Goal: Navigation & Orientation: Understand site structure

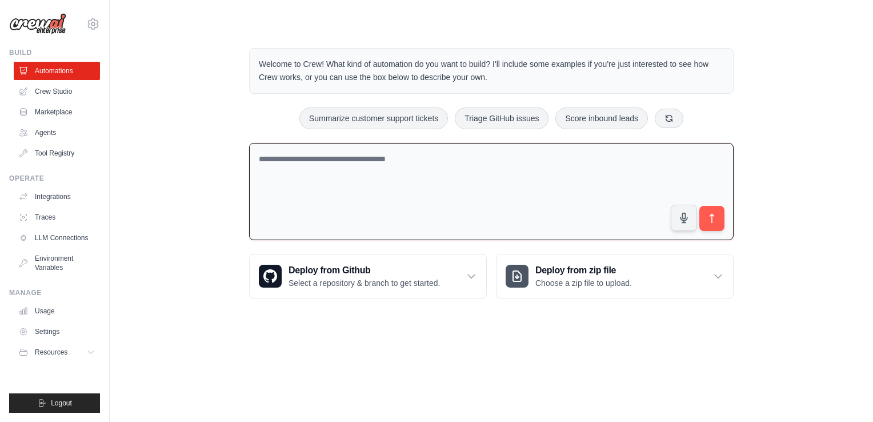
click at [554, 177] on textarea at bounding box center [491, 192] width 485 height 98
click at [510, 159] on textarea at bounding box center [491, 192] width 485 height 98
click at [53, 130] on link "Agents" at bounding box center [58, 132] width 86 height 18
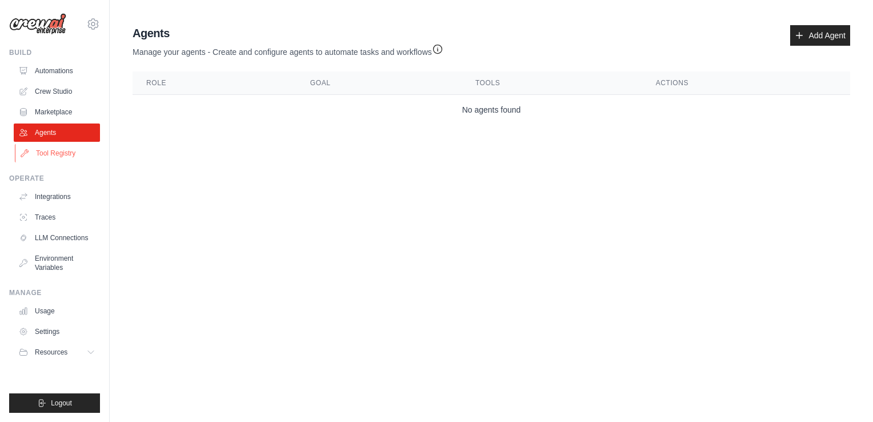
click at [60, 150] on link "Tool Registry" at bounding box center [58, 153] width 86 height 18
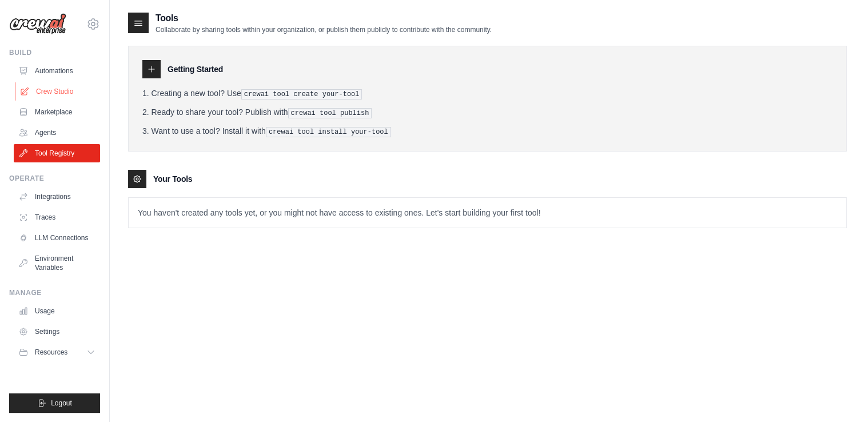
click at [57, 99] on link "Crew Studio" at bounding box center [58, 91] width 86 height 18
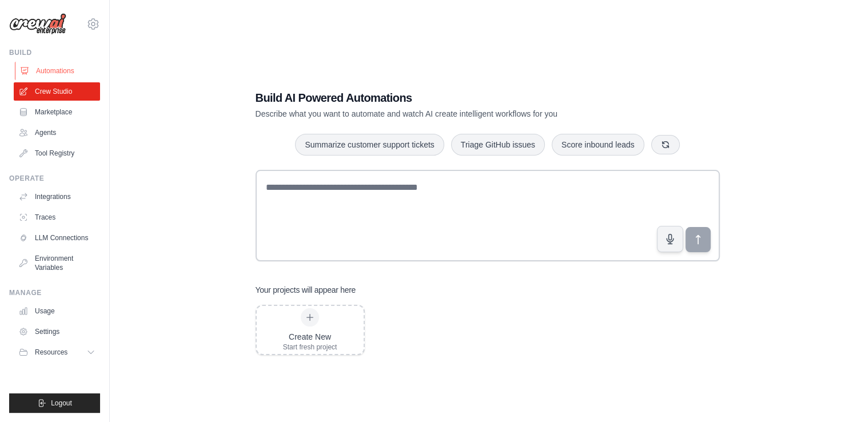
click at [49, 71] on link "Automations" at bounding box center [58, 71] width 86 height 18
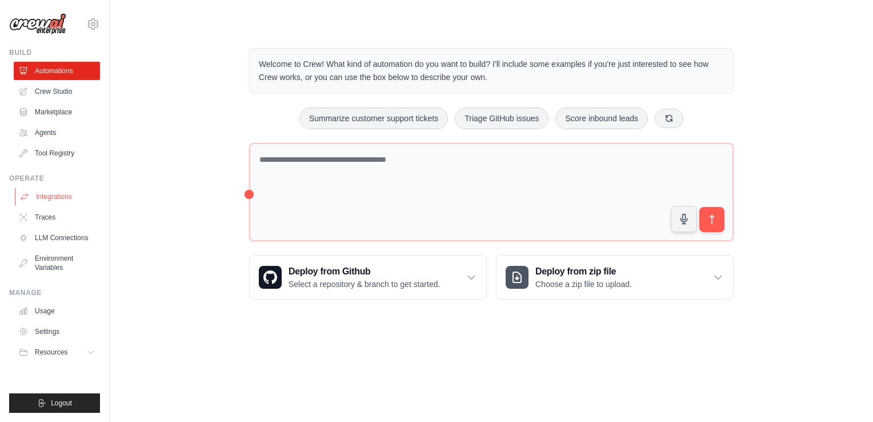
click at [63, 198] on link "Integrations" at bounding box center [58, 196] width 86 height 18
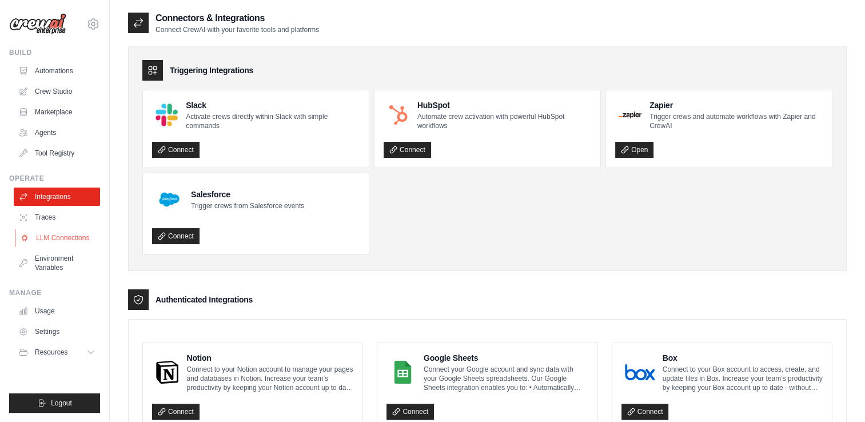
click at [55, 239] on link "LLM Connections" at bounding box center [58, 238] width 86 height 18
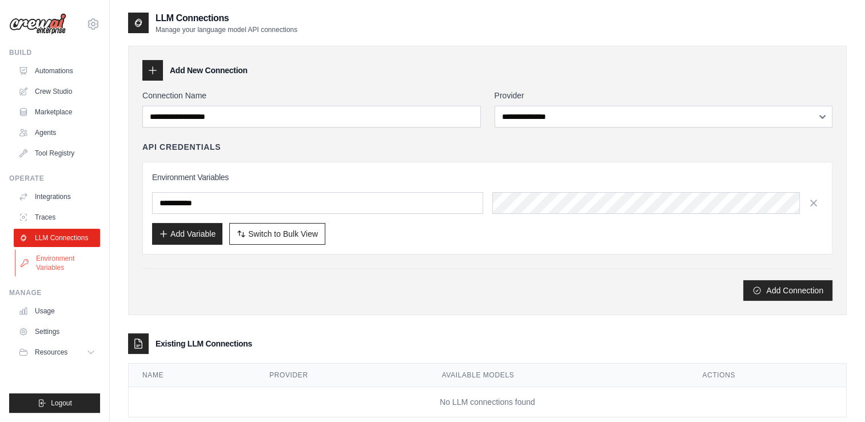
click at [50, 253] on link "Environment Variables" at bounding box center [58, 262] width 86 height 27
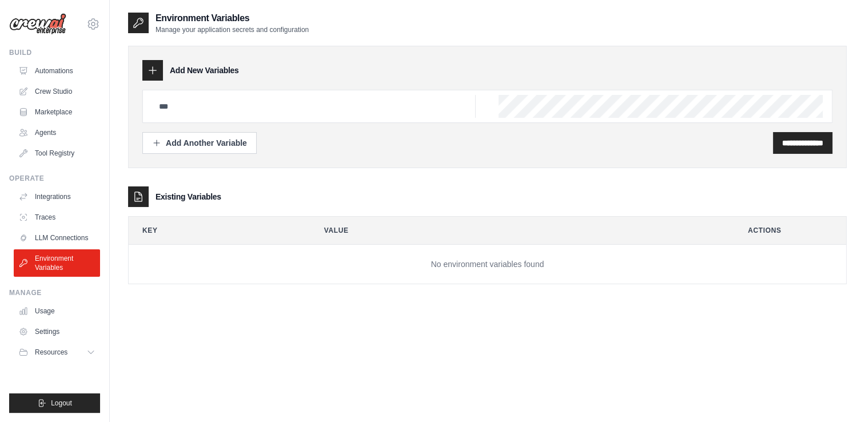
scroll to position [23, 0]
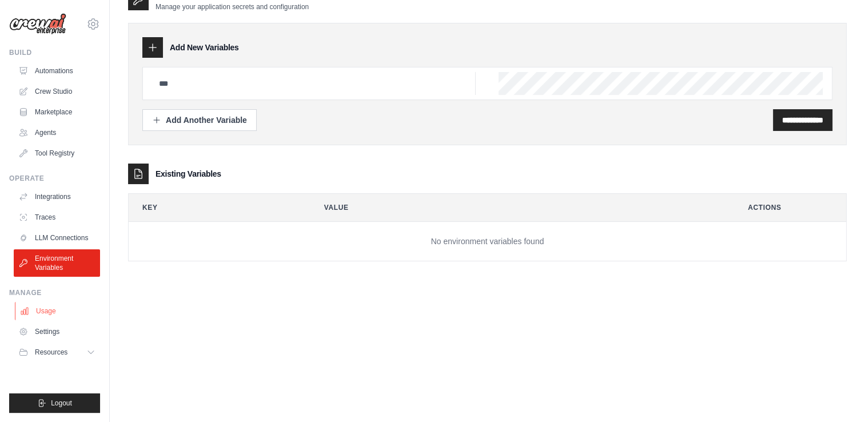
click at [50, 308] on link "Usage" at bounding box center [58, 311] width 86 height 18
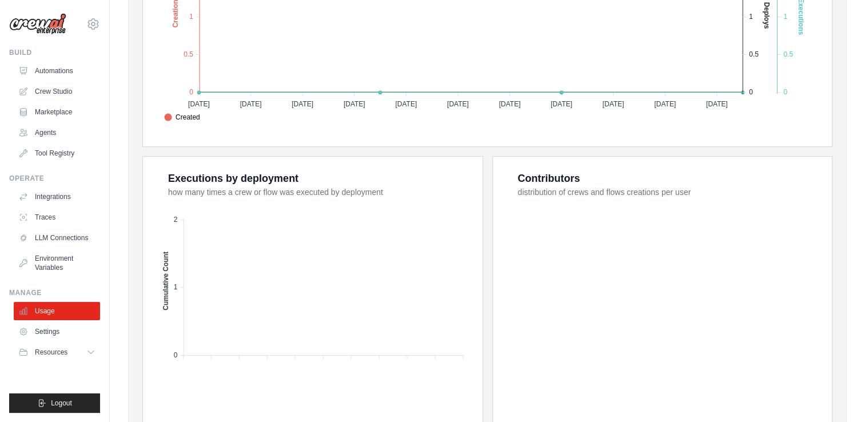
scroll to position [405, 0]
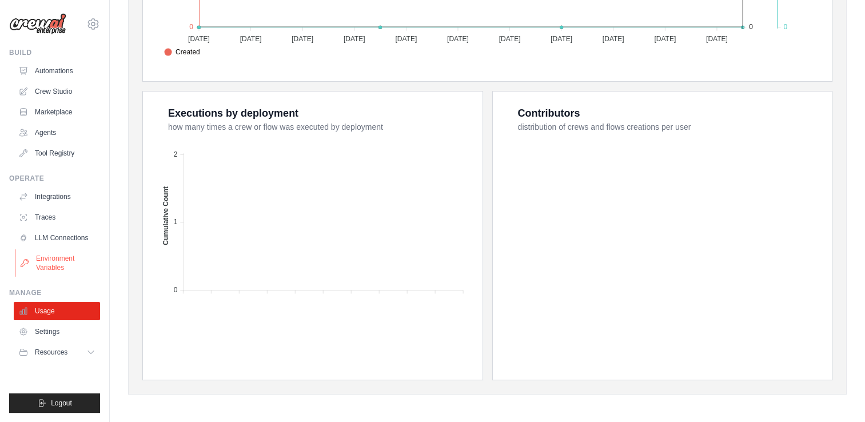
click at [86, 262] on link "Environment Variables" at bounding box center [58, 262] width 86 height 27
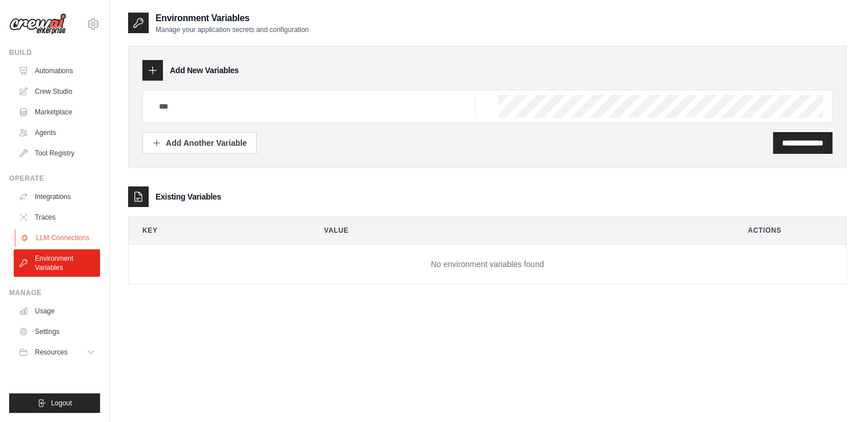
click at [72, 241] on link "LLM Connections" at bounding box center [58, 238] width 86 height 18
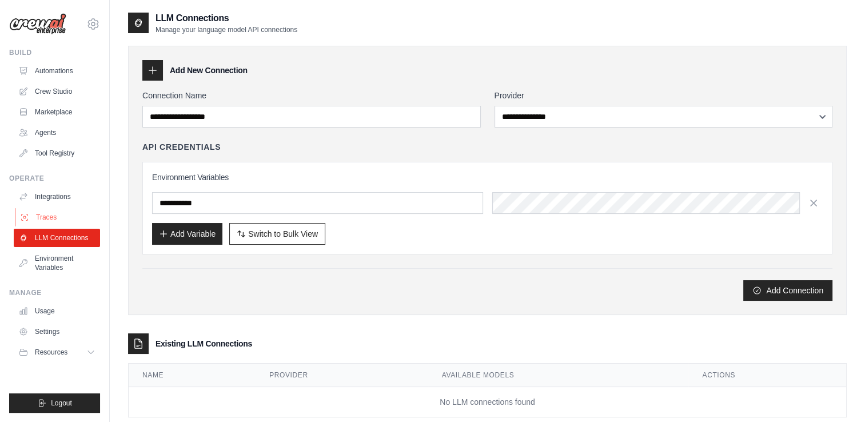
click at [53, 219] on link "Traces" at bounding box center [58, 217] width 86 height 18
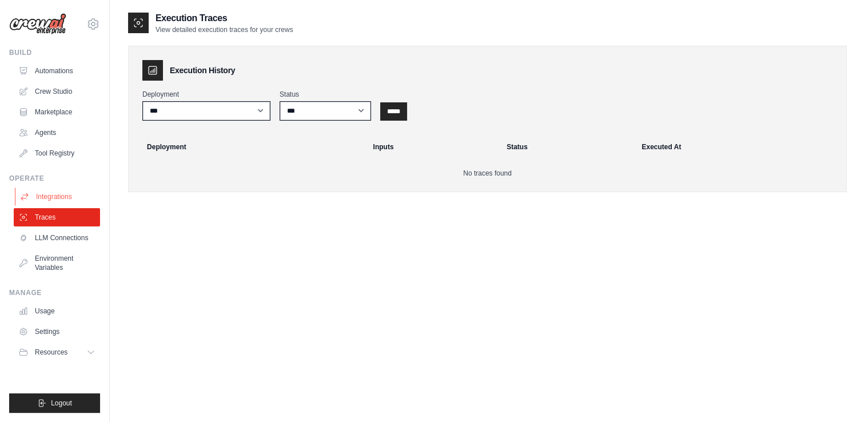
click at [43, 196] on link "Integrations" at bounding box center [58, 196] width 86 height 18
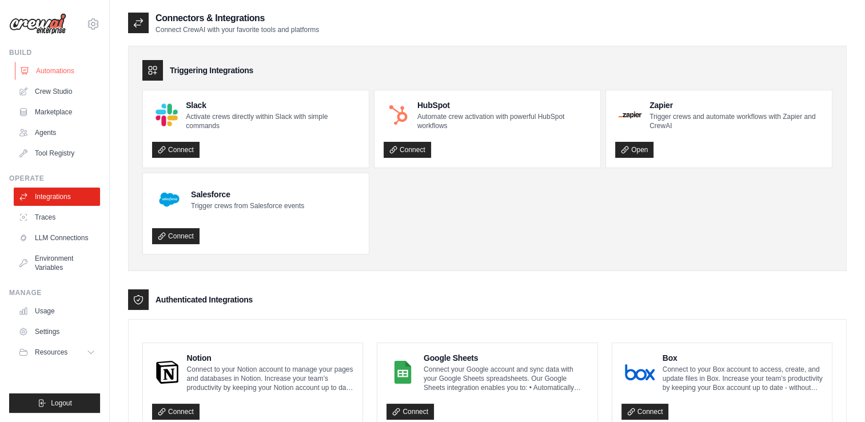
click at [57, 74] on link "Automations" at bounding box center [58, 71] width 86 height 18
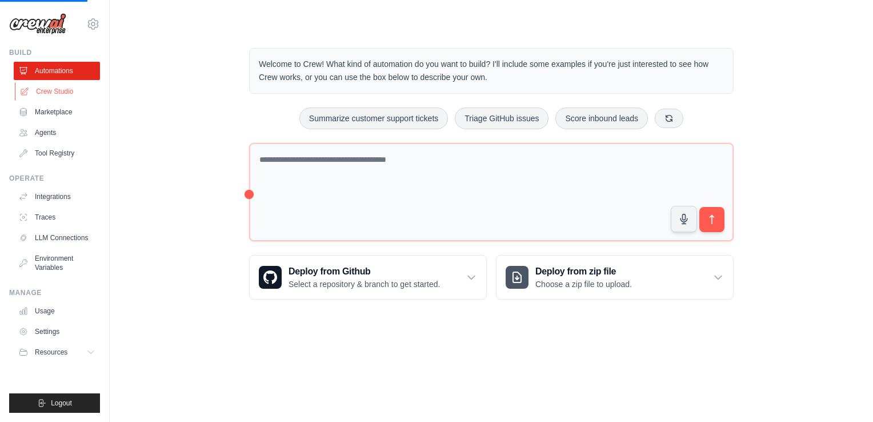
click at [55, 93] on link "Crew Studio" at bounding box center [58, 91] width 86 height 18
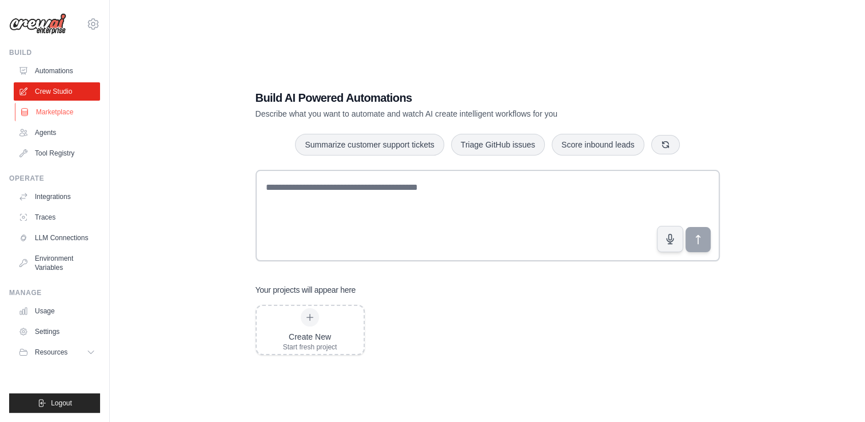
click at [57, 111] on link "Marketplace" at bounding box center [58, 112] width 86 height 18
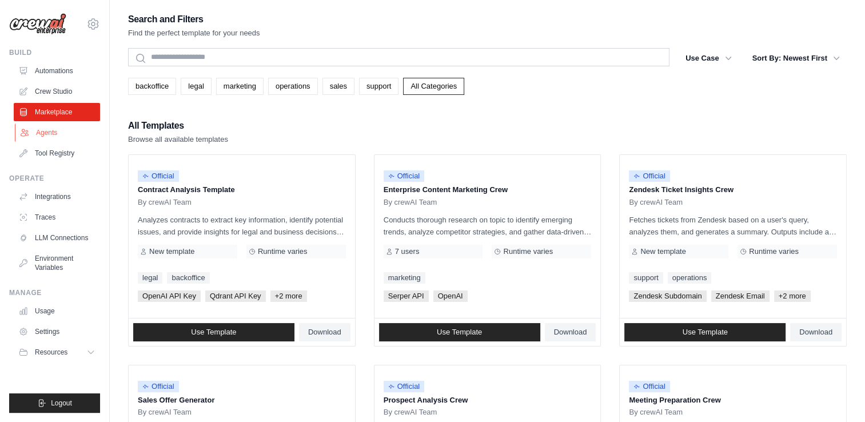
click at [49, 125] on link "Agents" at bounding box center [58, 132] width 86 height 18
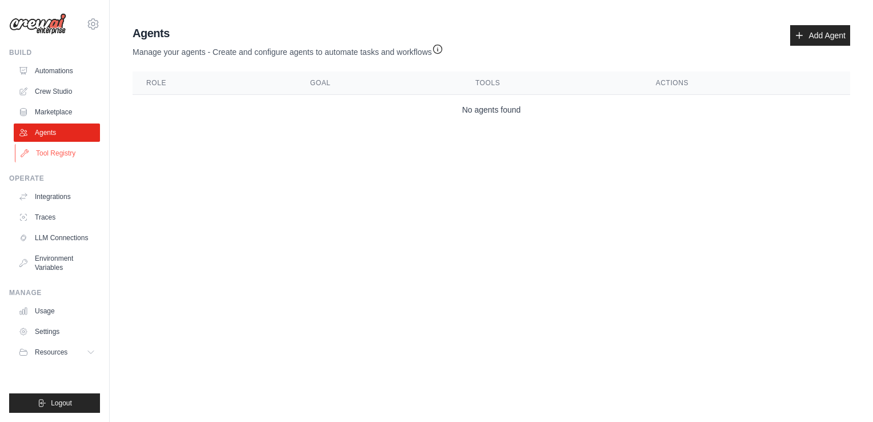
click at [55, 153] on link "Tool Registry" at bounding box center [58, 153] width 86 height 18
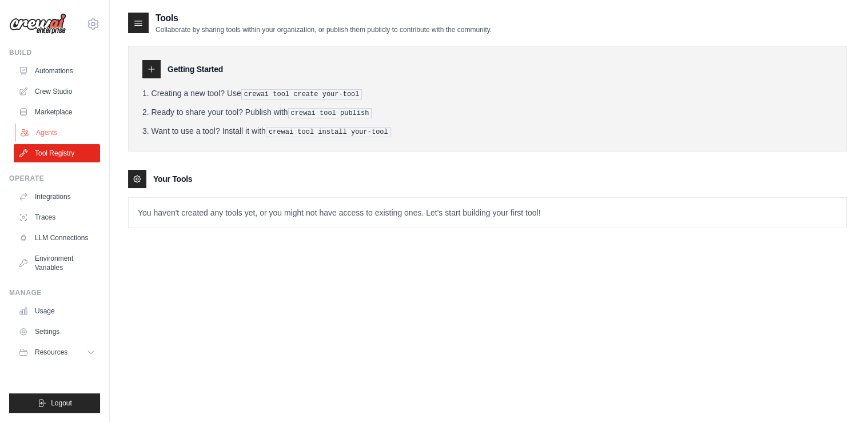
click at [42, 127] on link "Agents" at bounding box center [58, 132] width 86 height 18
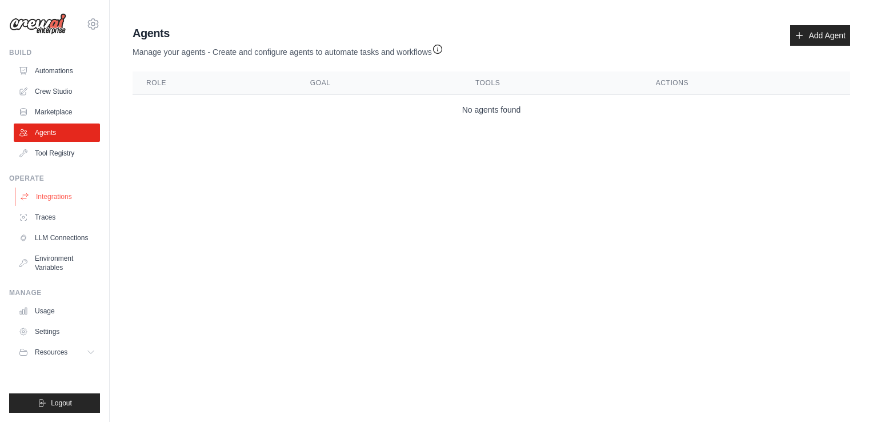
click at [53, 189] on link "Integrations" at bounding box center [58, 196] width 86 height 18
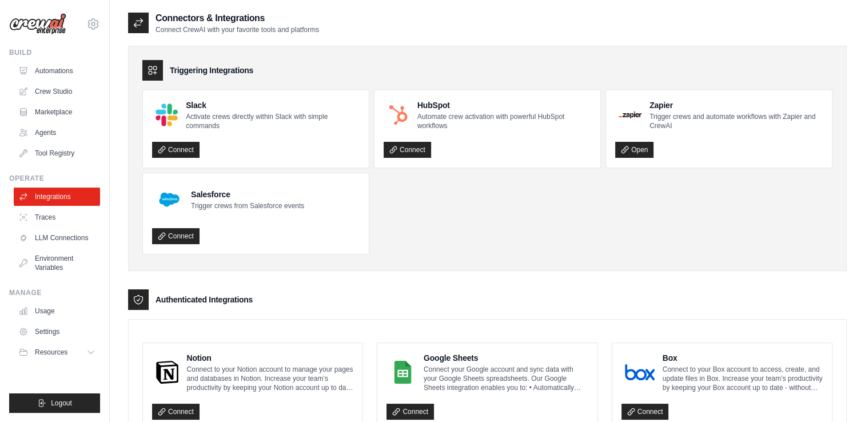
click at [49, 211] on link "Traces" at bounding box center [57, 217] width 86 height 18
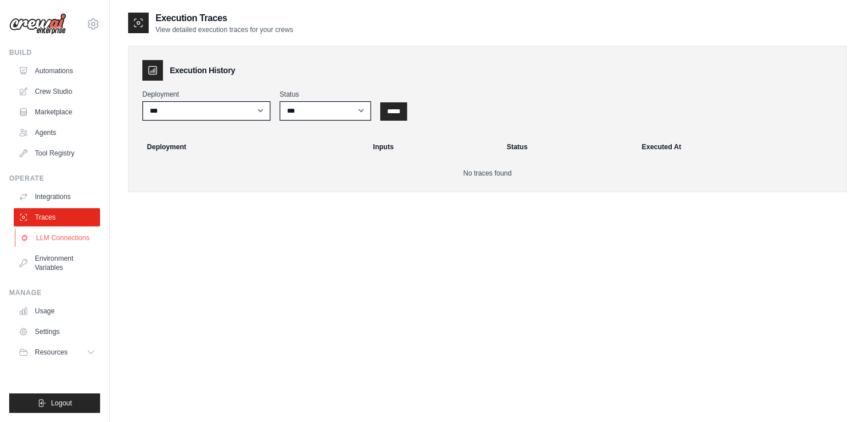
click at [53, 237] on link "LLM Connections" at bounding box center [58, 238] width 86 height 18
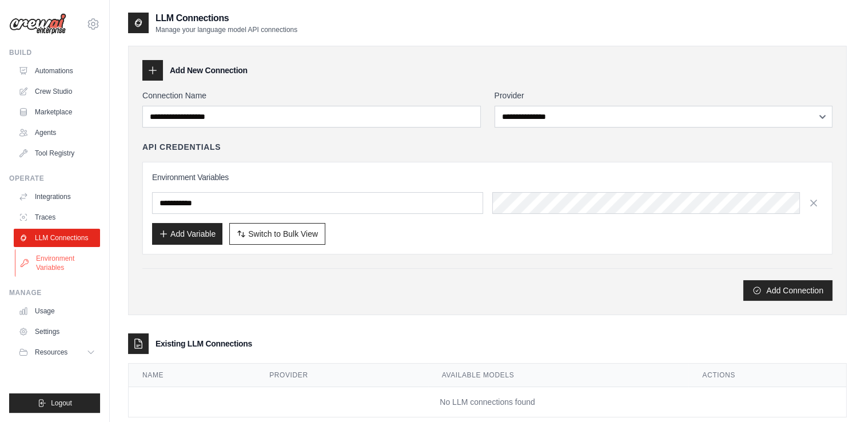
click at [58, 260] on link "Environment Variables" at bounding box center [58, 262] width 86 height 27
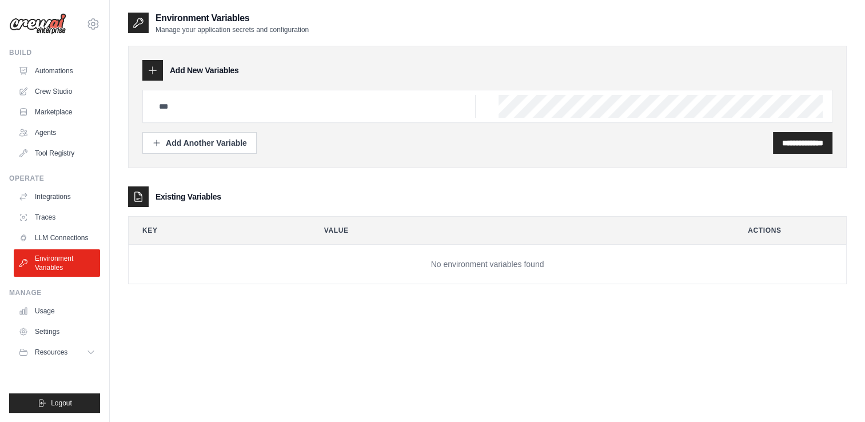
scroll to position [23, 0]
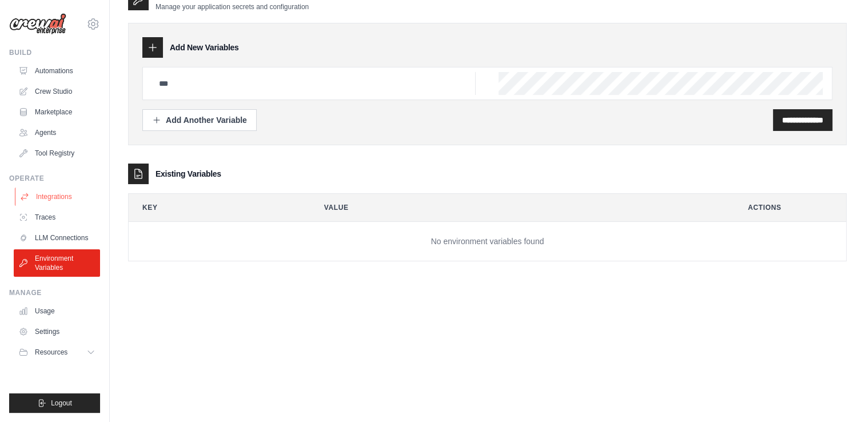
click at [31, 200] on link "Integrations" at bounding box center [58, 196] width 86 height 18
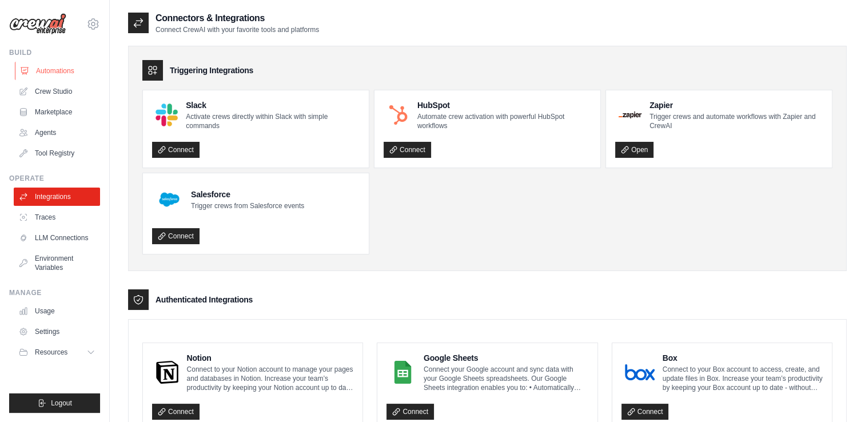
click at [49, 71] on link "Automations" at bounding box center [58, 71] width 86 height 18
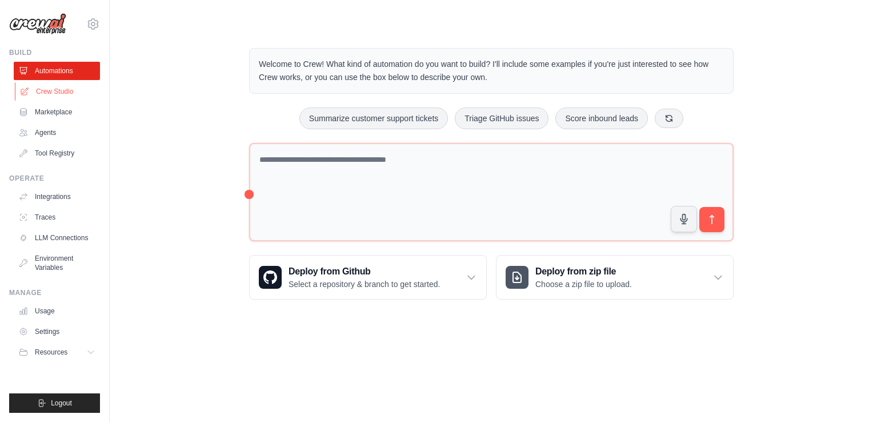
click at [49, 82] on link "Crew Studio" at bounding box center [58, 91] width 86 height 18
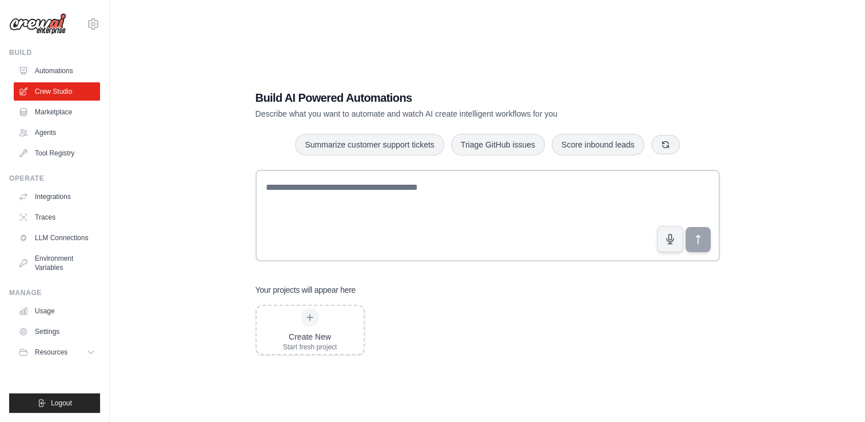
click at [43, 115] on link "Marketplace" at bounding box center [57, 112] width 86 height 18
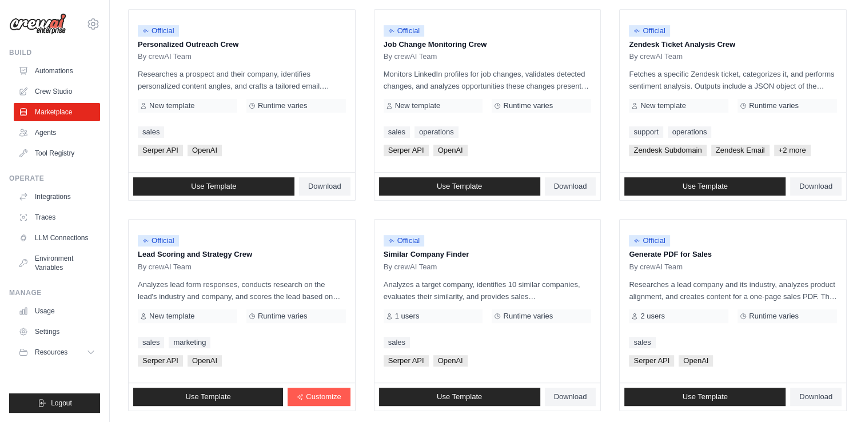
scroll to position [636, 0]
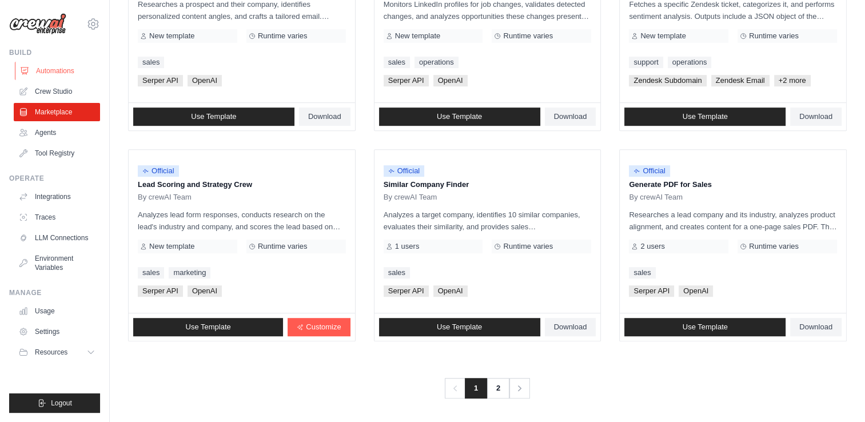
click at [53, 77] on link "Automations" at bounding box center [58, 71] width 86 height 18
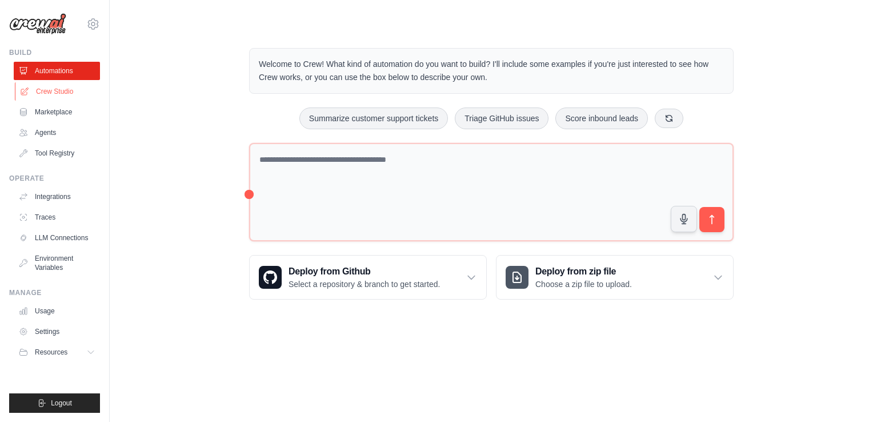
click at [48, 94] on link "Crew Studio" at bounding box center [58, 91] width 86 height 18
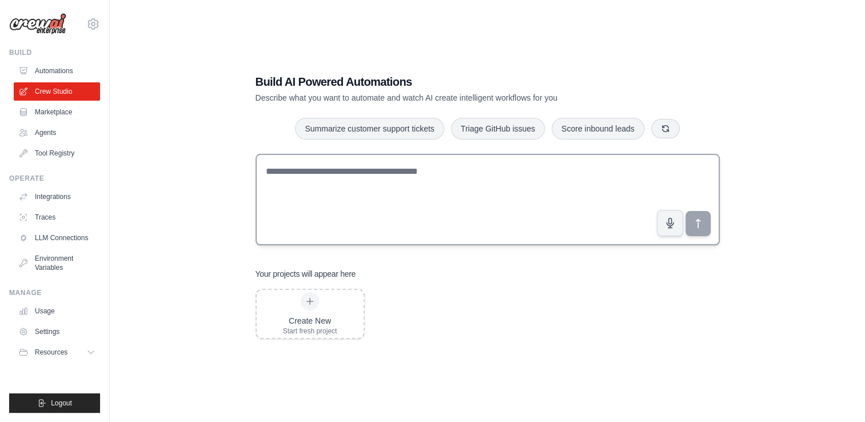
scroll to position [22, 0]
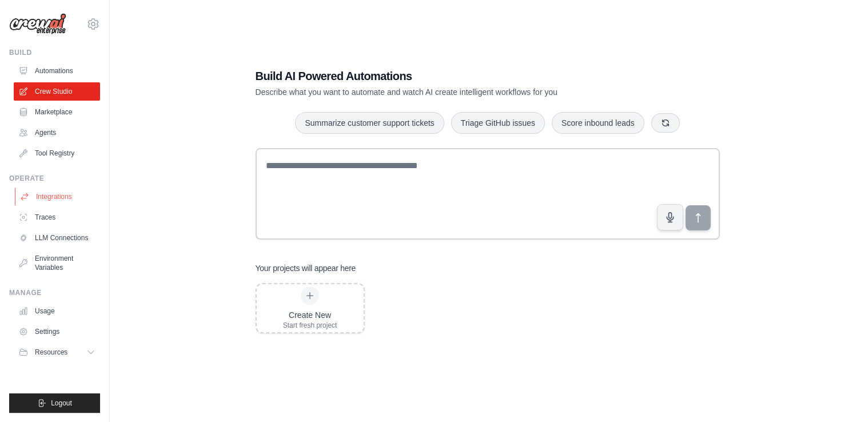
click at [62, 191] on link "Integrations" at bounding box center [58, 196] width 86 height 18
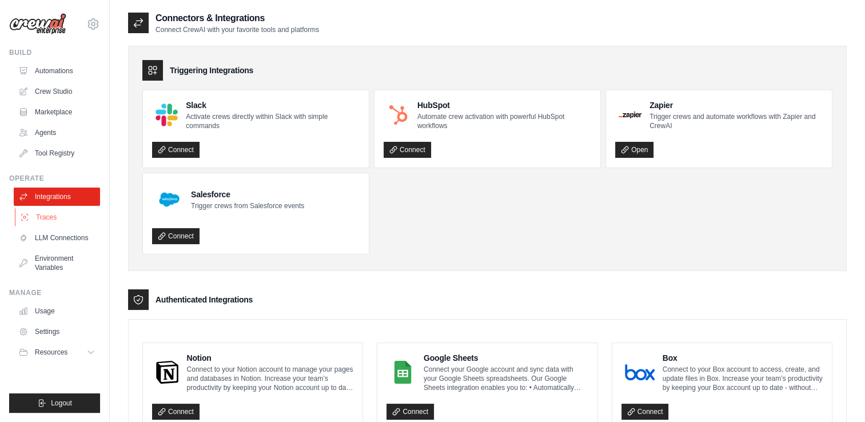
click at [66, 211] on link "Traces" at bounding box center [58, 217] width 86 height 18
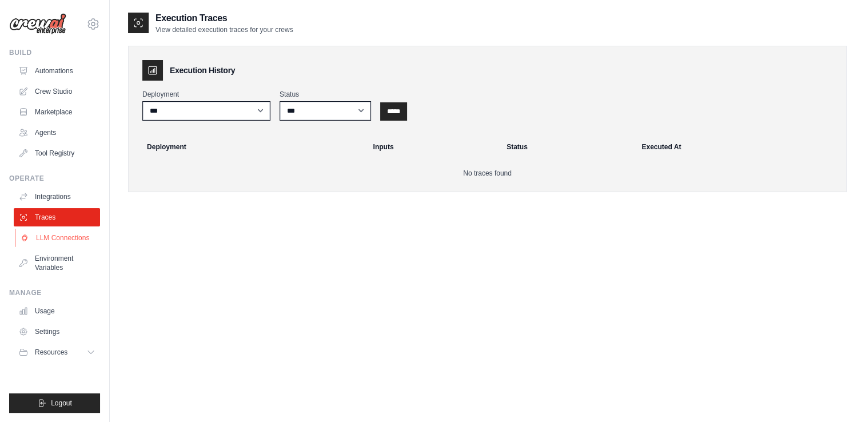
click at [70, 242] on link "LLM Connections" at bounding box center [58, 238] width 86 height 18
